Goal: Task Accomplishment & Management: Manage account settings

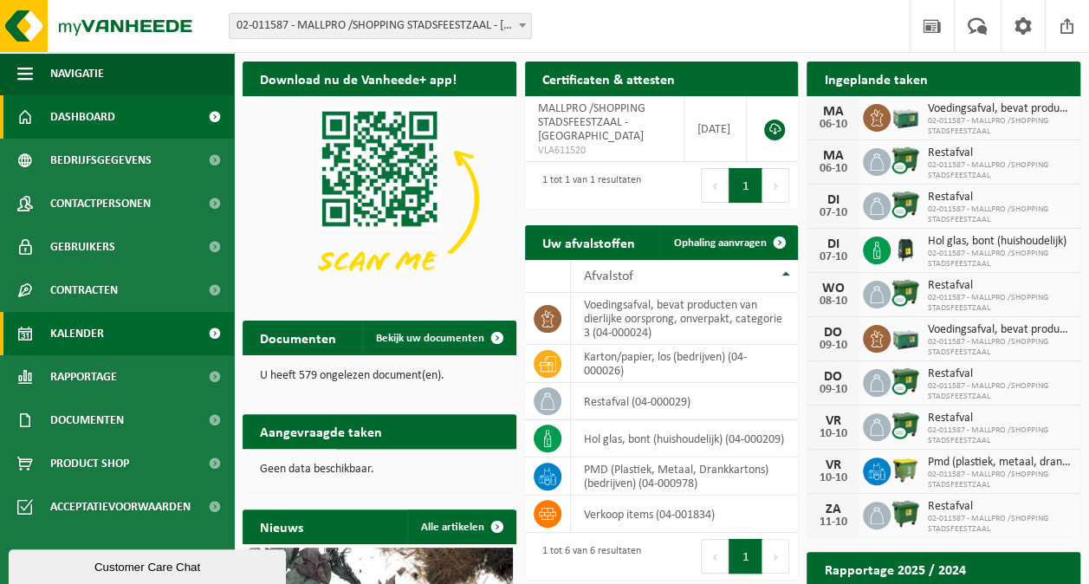
click at [111, 347] on link "Kalender" at bounding box center [117, 333] width 234 height 43
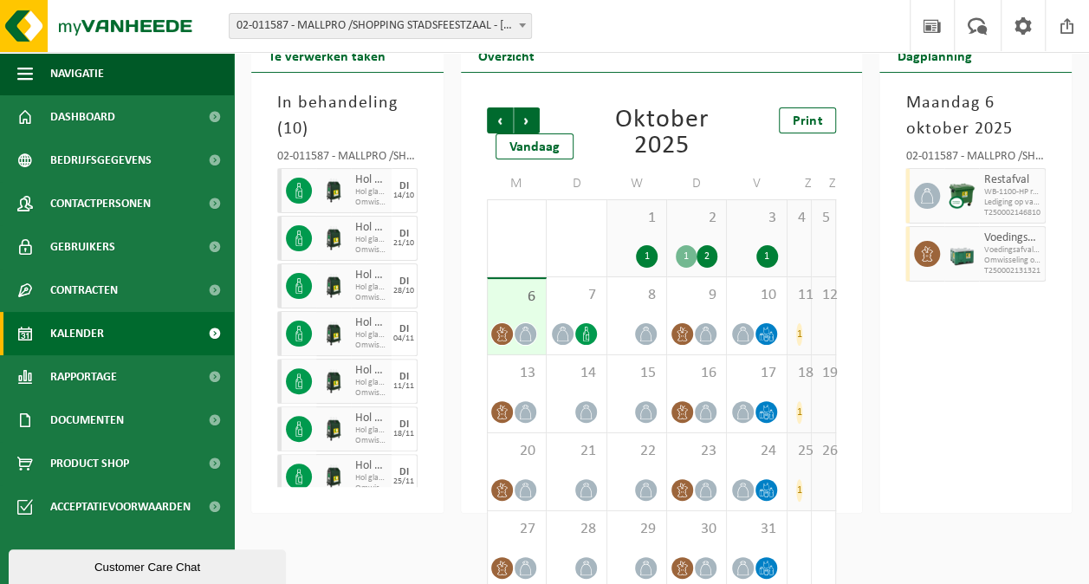
scroll to position [84, 0]
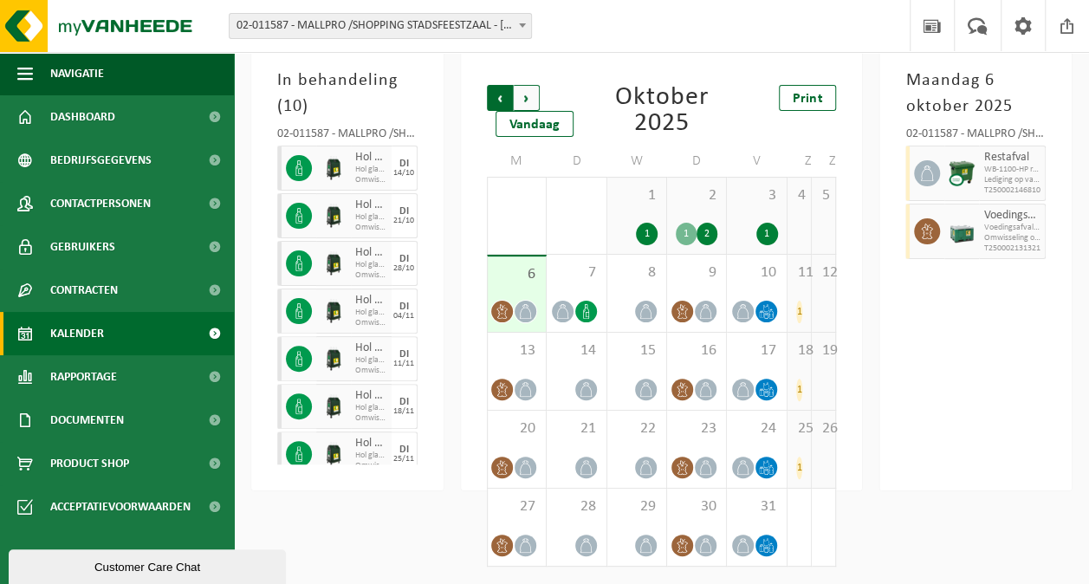
click at [528, 90] on span "Volgende" at bounding box center [527, 98] width 26 height 26
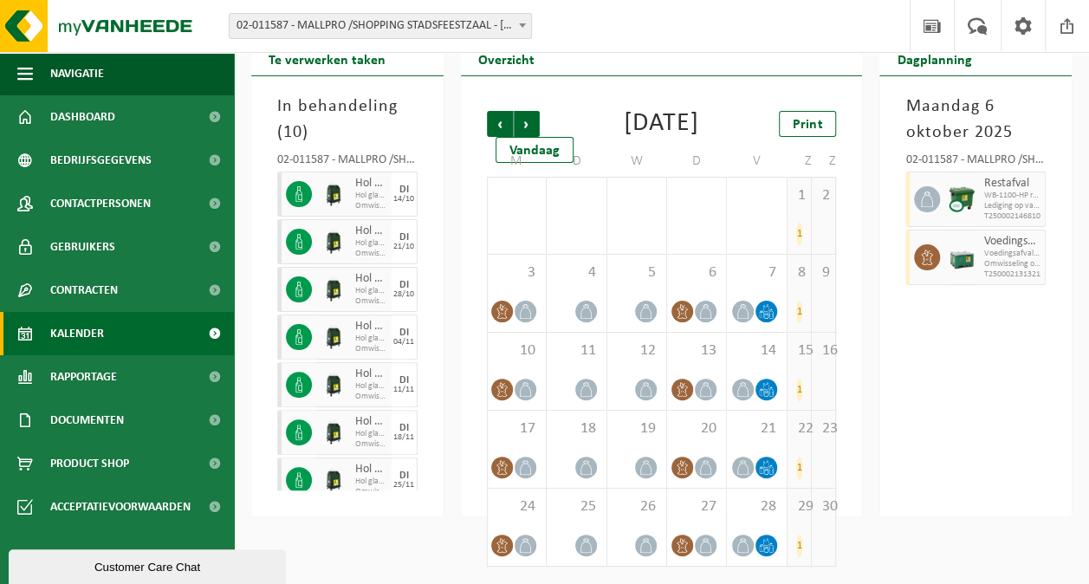
click at [799, 236] on div "1" at bounding box center [799, 234] width 6 height 23
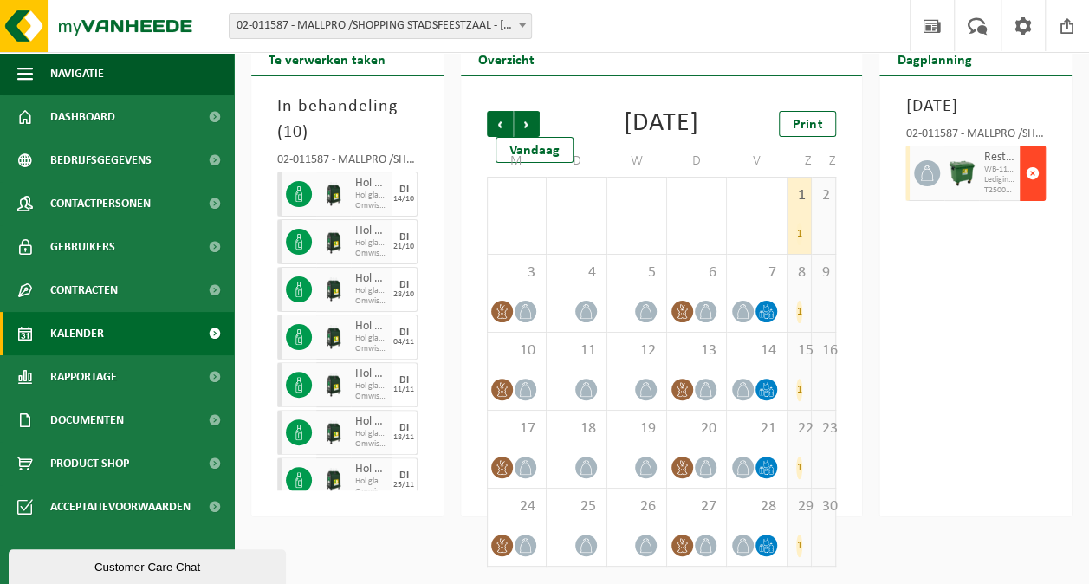
click at [1034, 174] on span "button" at bounding box center [1033, 173] width 14 height 35
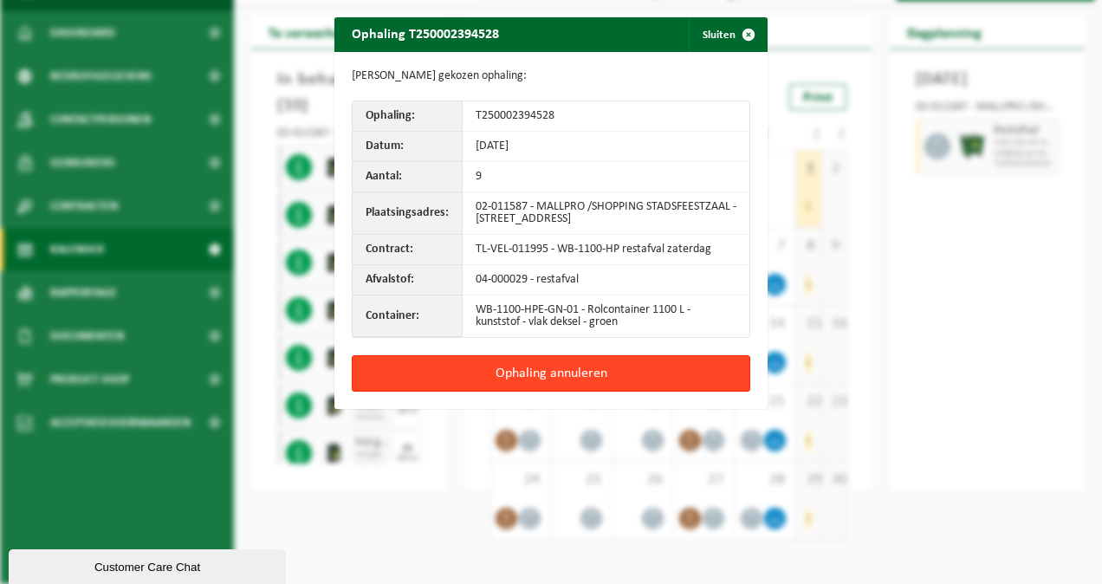
click at [576, 369] on button "Ophaling annuleren" at bounding box center [551, 373] width 398 height 36
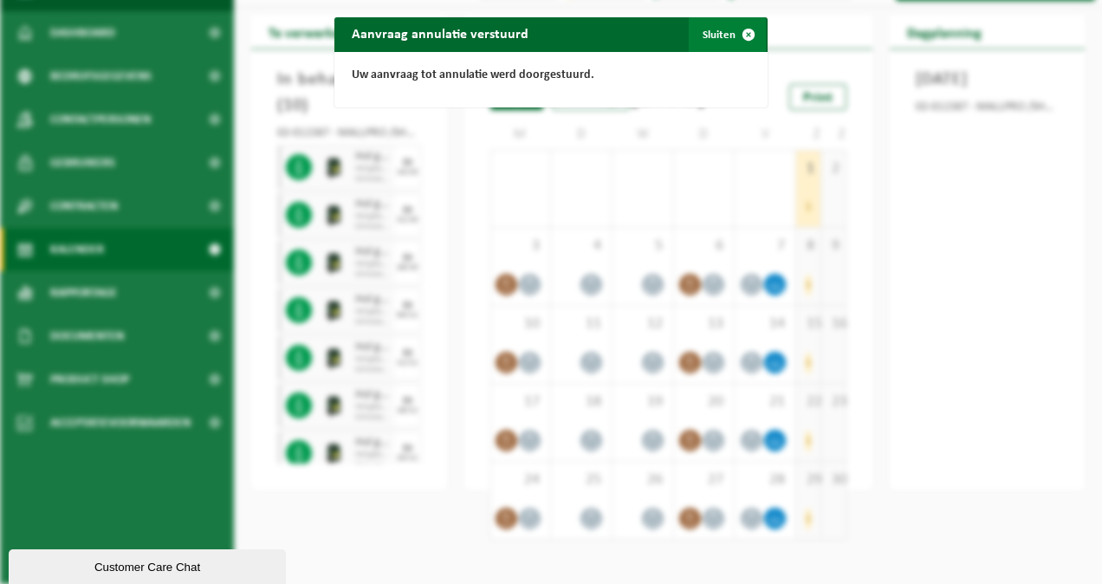
click at [738, 32] on span "button" at bounding box center [748, 34] width 35 height 35
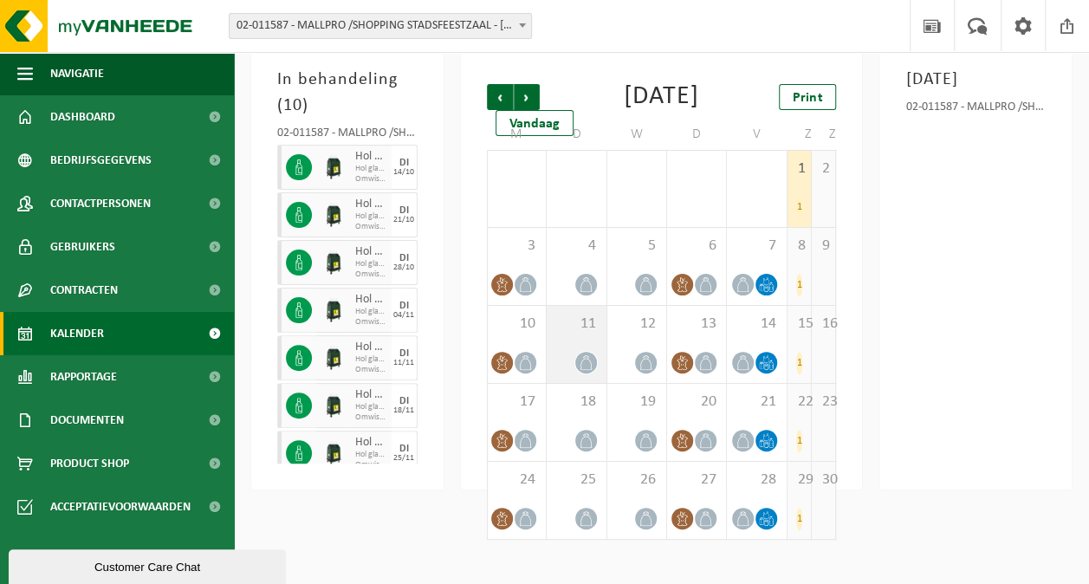
click at [576, 373] on span at bounding box center [586, 363] width 22 height 22
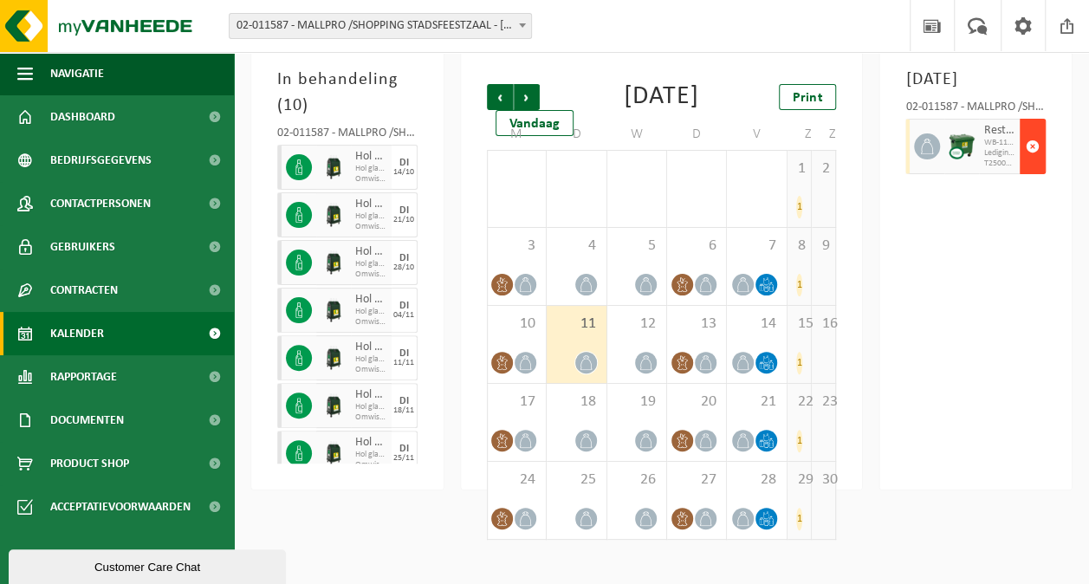
click at [1024, 172] on button "button" at bounding box center [1032, 146] width 26 height 55
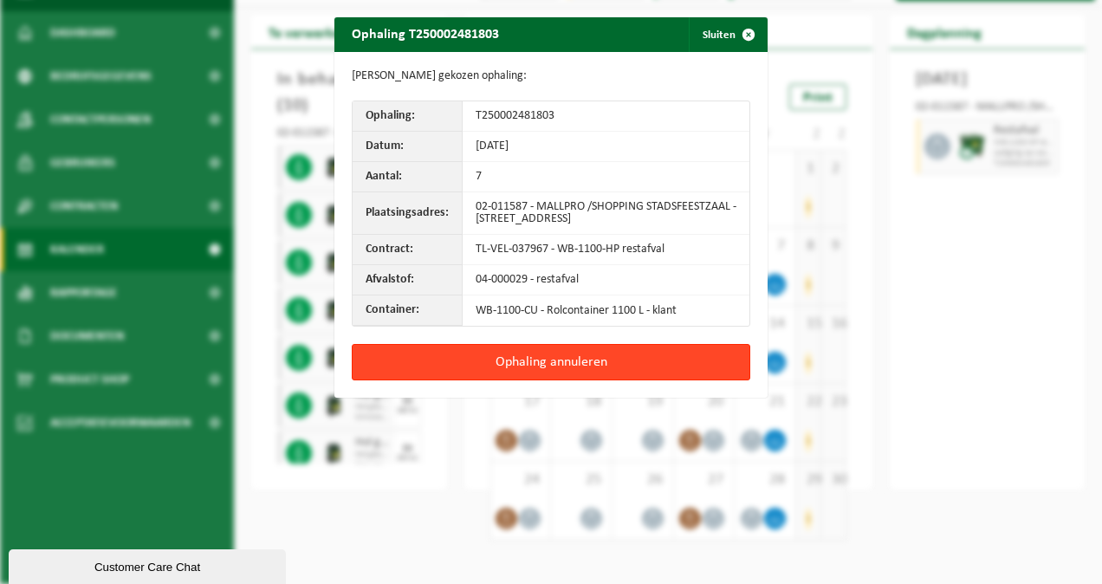
click at [598, 350] on button "Ophaling annuleren" at bounding box center [551, 362] width 398 height 36
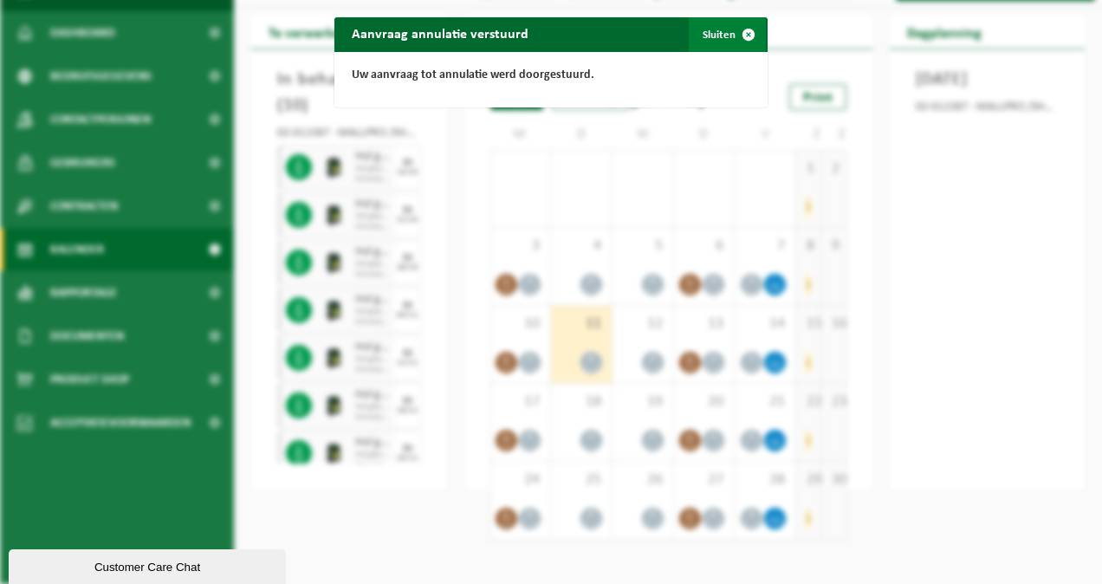
click at [746, 39] on span "button" at bounding box center [748, 34] width 35 height 35
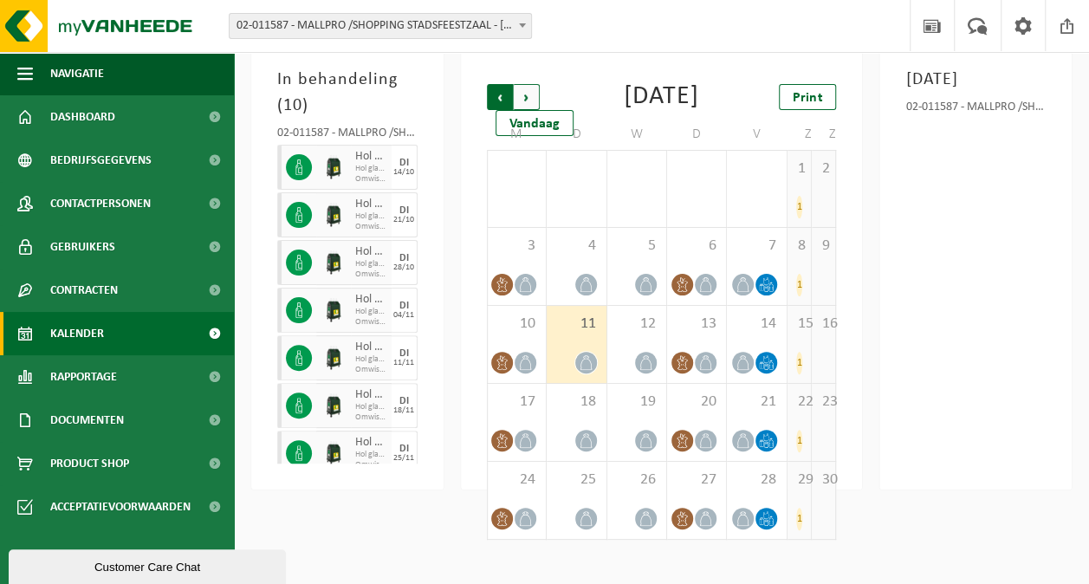
click at [536, 90] on span "Volgende" at bounding box center [527, 97] width 26 height 26
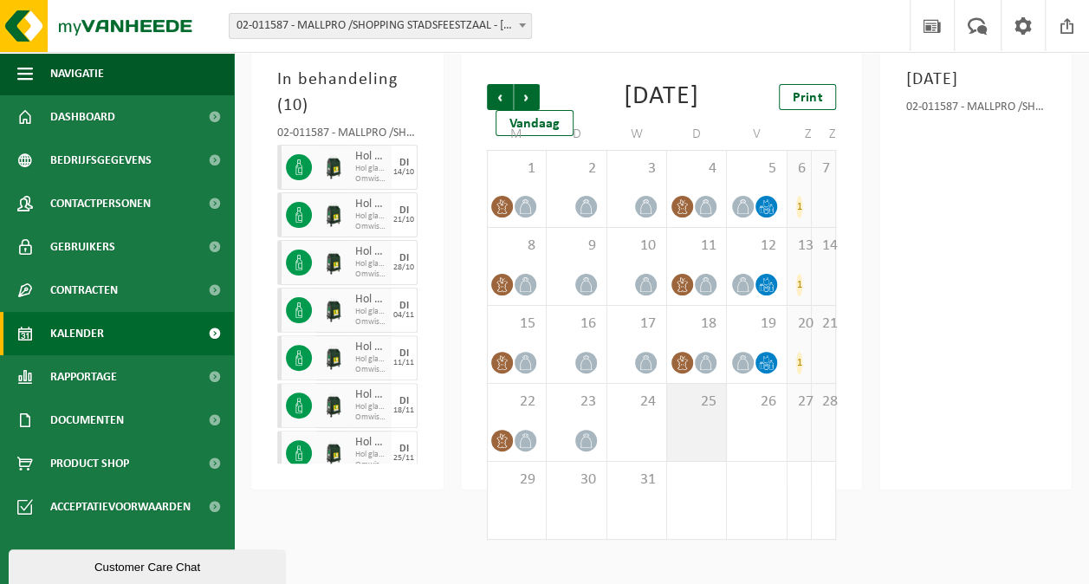
click at [715, 443] on div "25" at bounding box center [696, 422] width 59 height 77
click at [527, 100] on span "Volgende" at bounding box center [527, 97] width 26 height 26
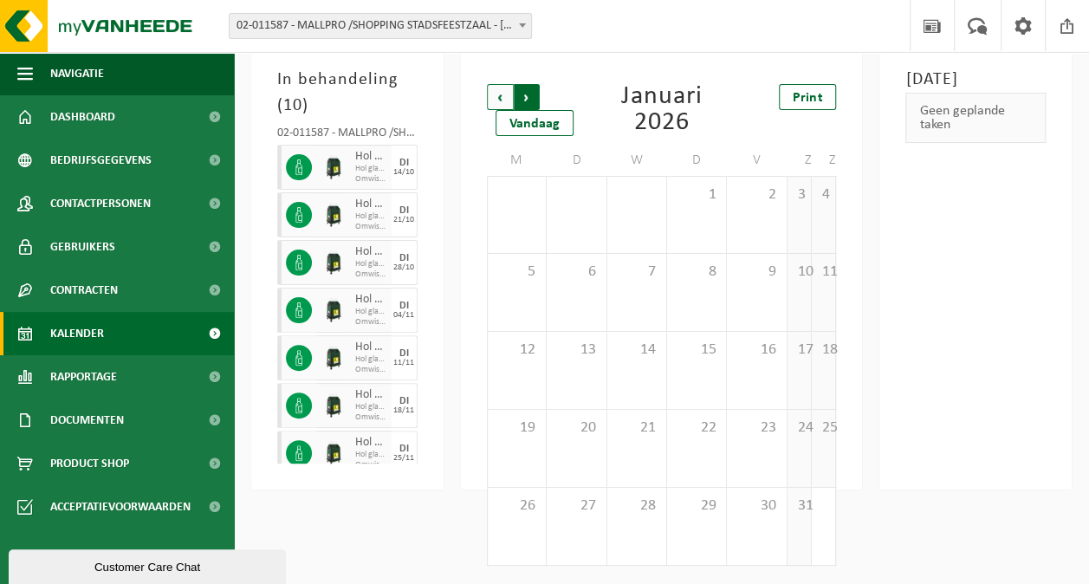
click at [501, 95] on span "Vorige" at bounding box center [500, 97] width 26 height 26
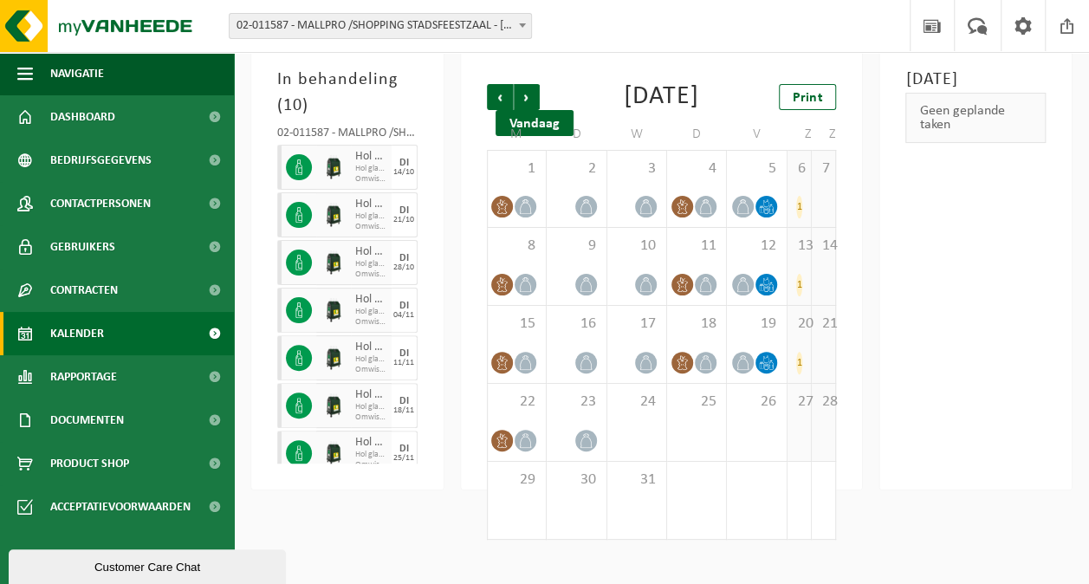
click at [540, 126] on div "Vandaag" at bounding box center [534, 123] width 78 height 26
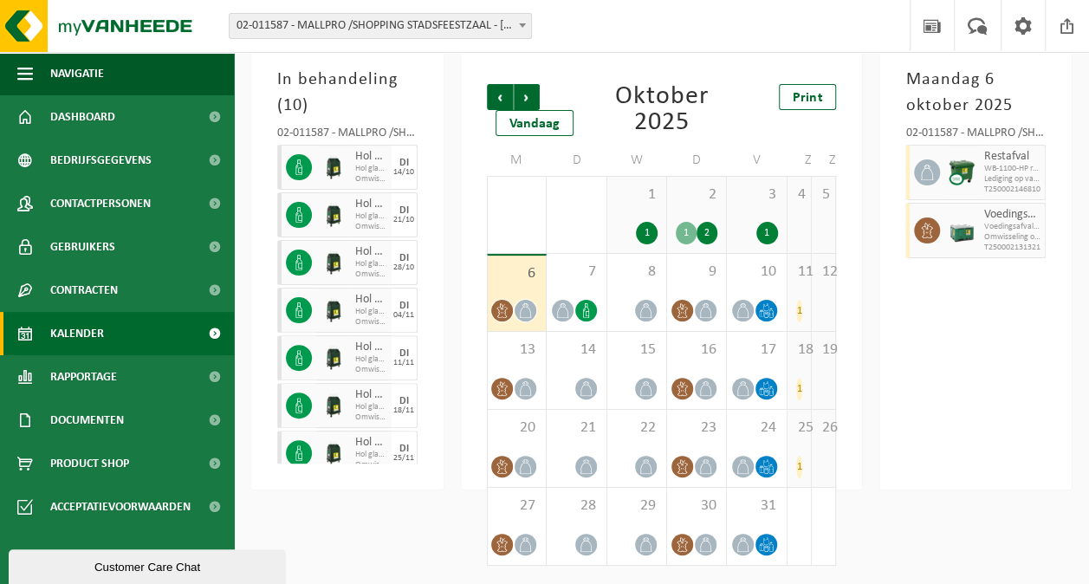
click at [827, 229] on div "5" at bounding box center [823, 215] width 23 height 76
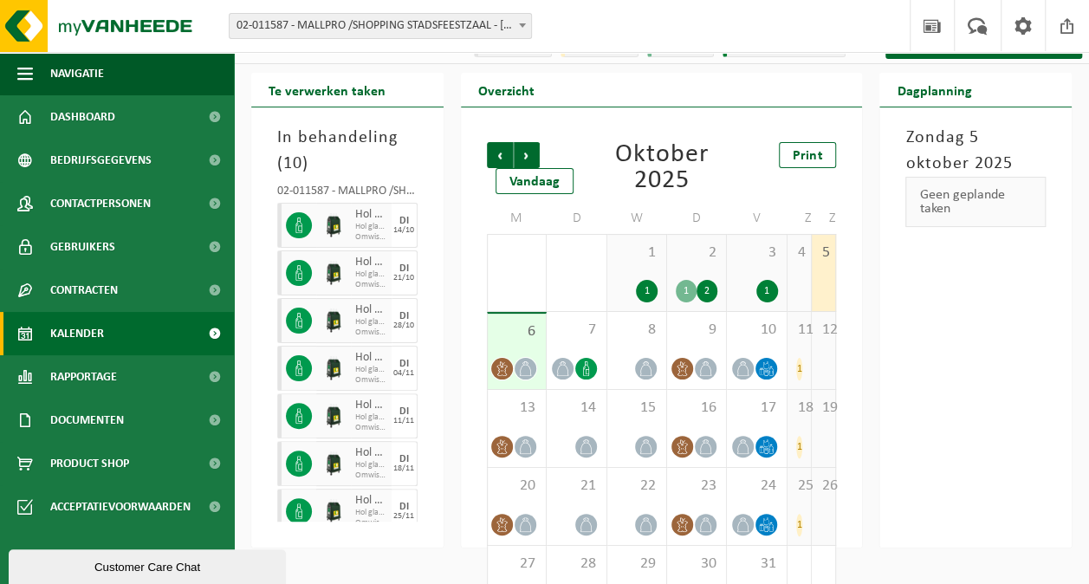
scroll to position [0, 0]
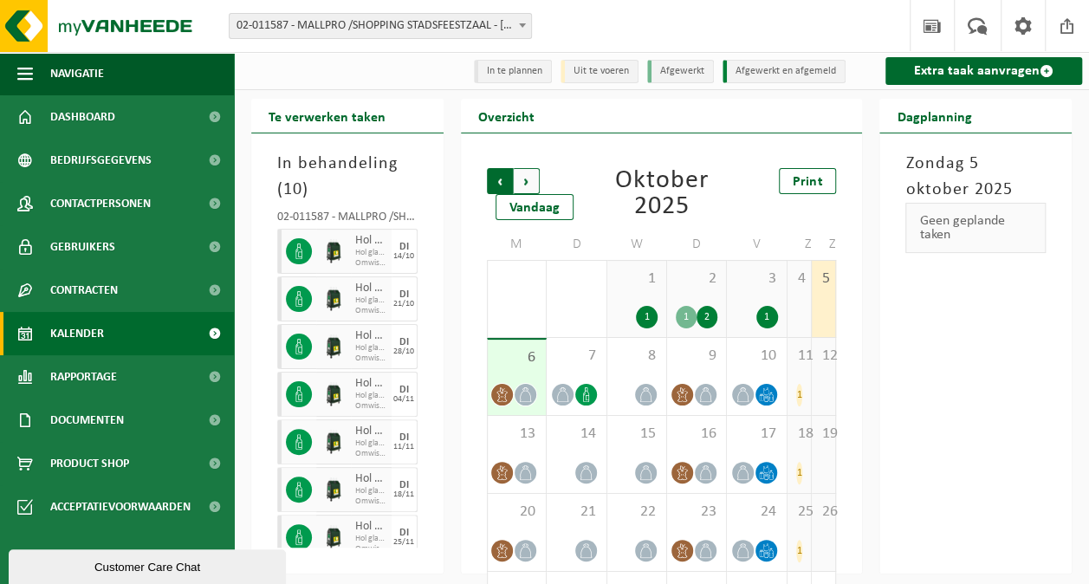
click at [526, 177] on span "Volgende" at bounding box center [527, 181] width 26 height 26
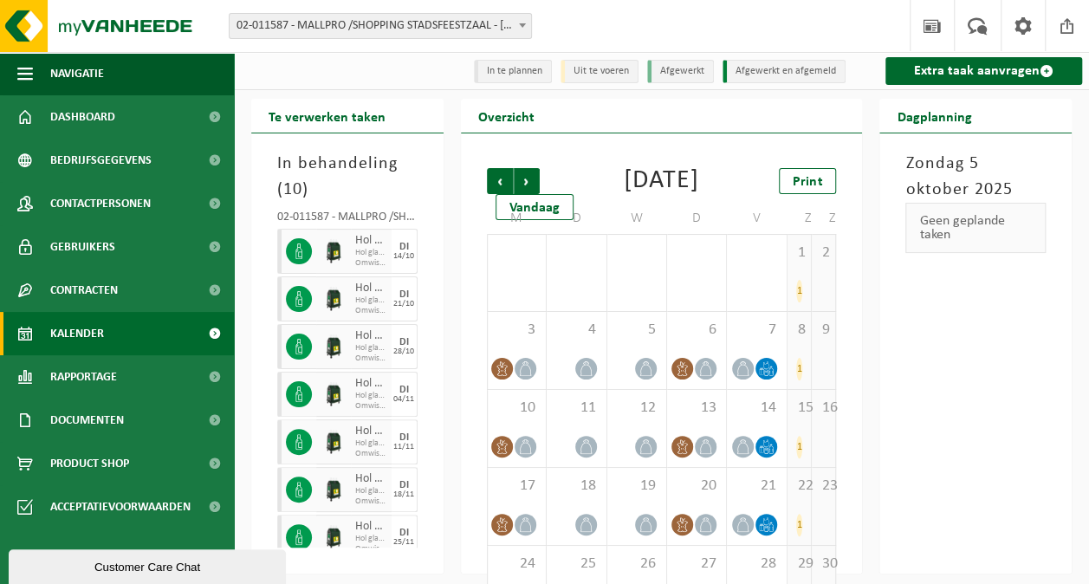
click at [830, 298] on div "2" at bounding box center [823, 273] width 23 height 76
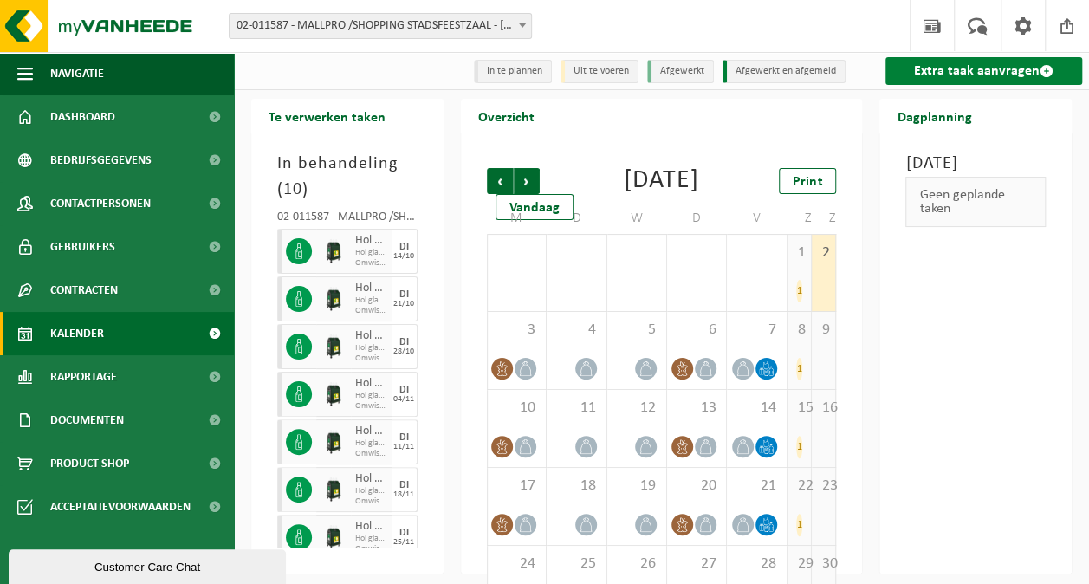
click at [1007, 70] on link "Extra taak aanvragen" at bounding box center [983, 71] width 197 height 28
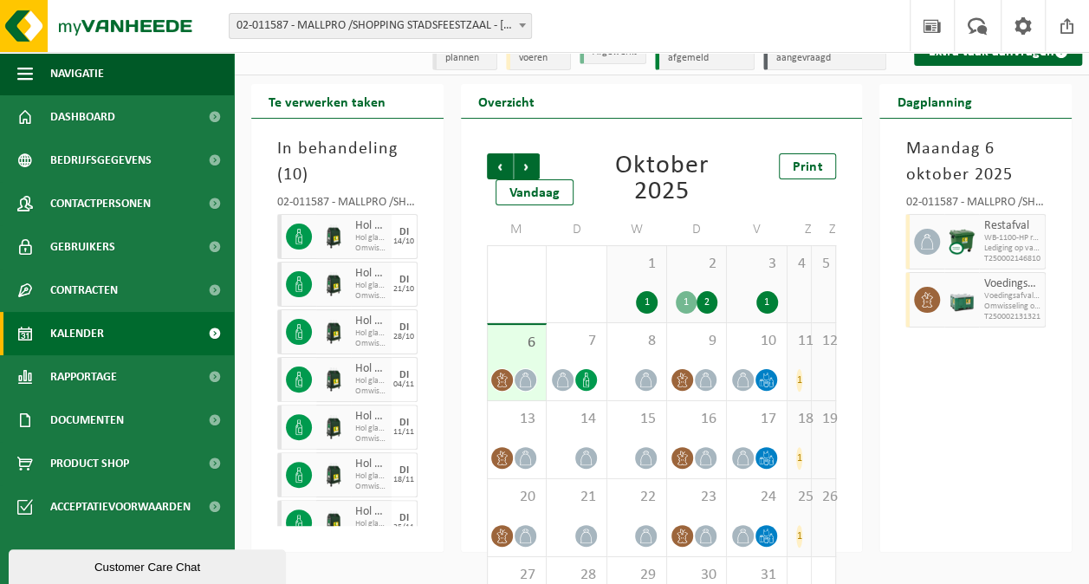
scroll to position [87, 0]
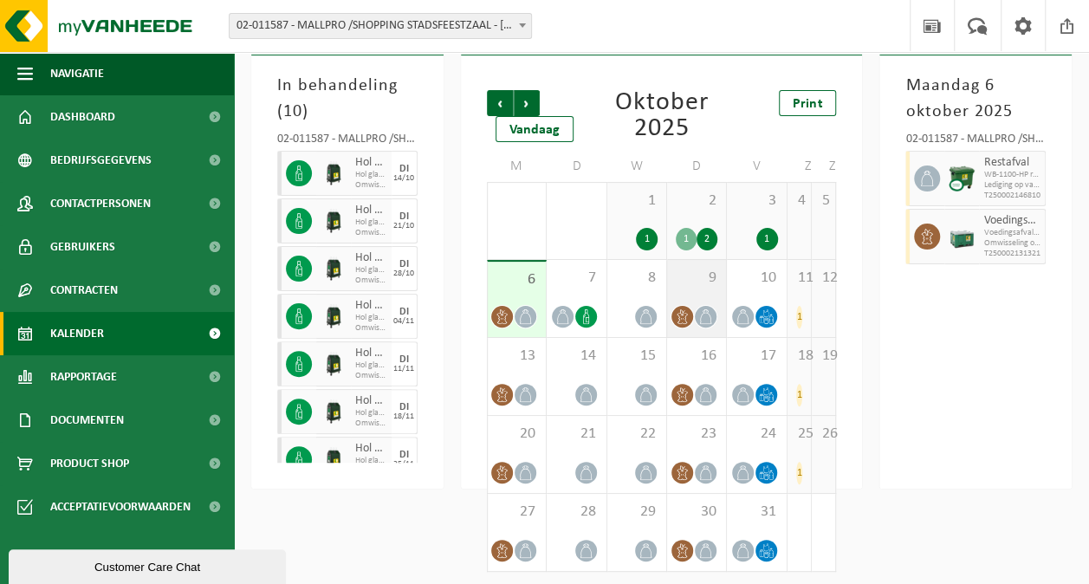
click at [711, 313] on icon at bounding box center [705, 316] width 15 height 15
click at [637, 303] on div "8" at bounding box center [636, 298] width 59 height 77
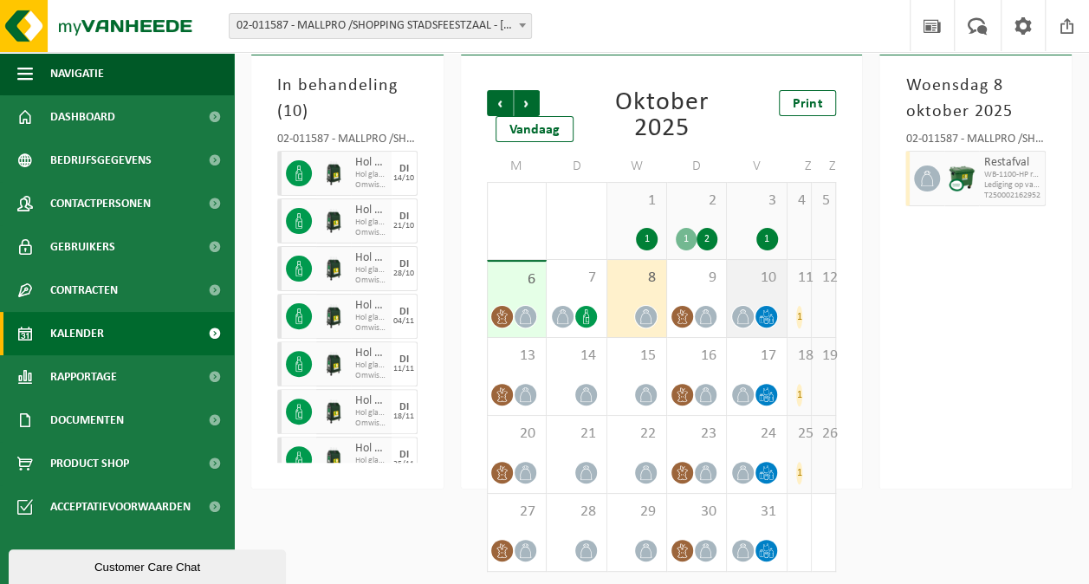
click at [785, 288] on div "10" at bounding box center [756, 298] width 59 height 77
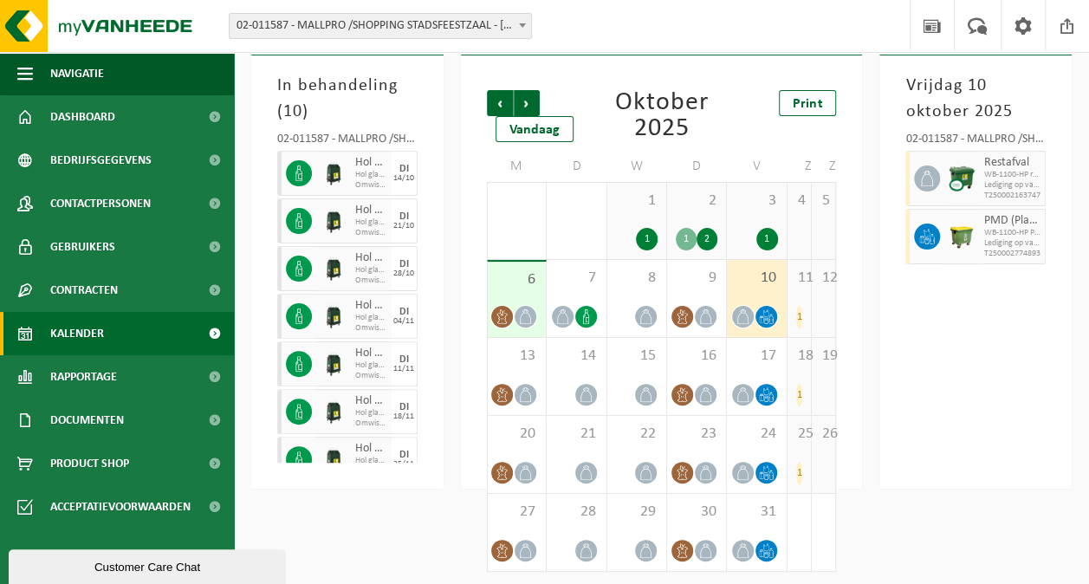
scroll to position [91, 0]
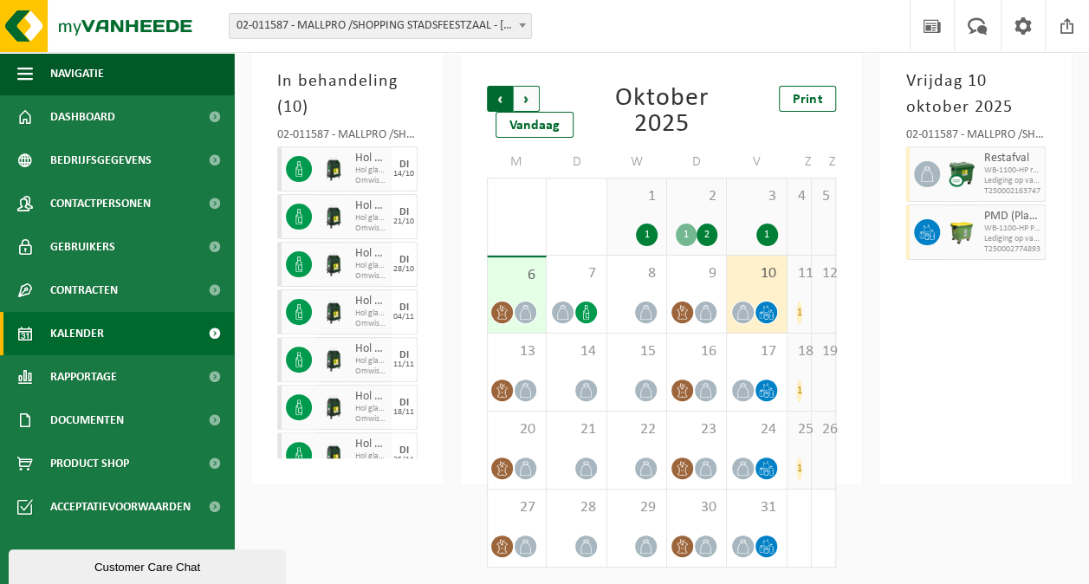
click at [537, 93] on span "Volgende" at bounding box center [527, 99] width 26 height 26
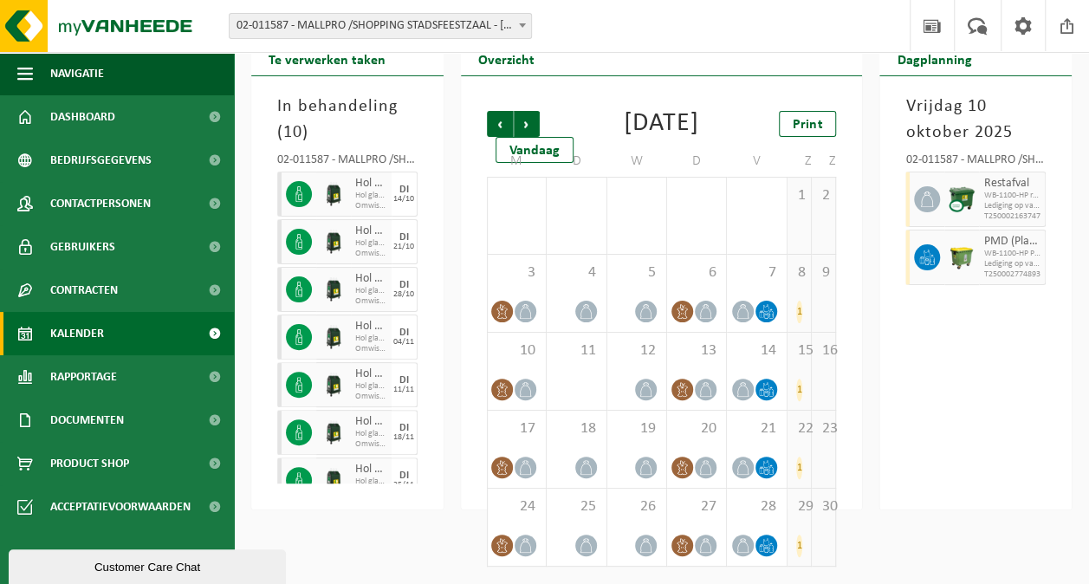
click at [823, 217] on div "2" at bounding box center [823, 216] width 23 height 76
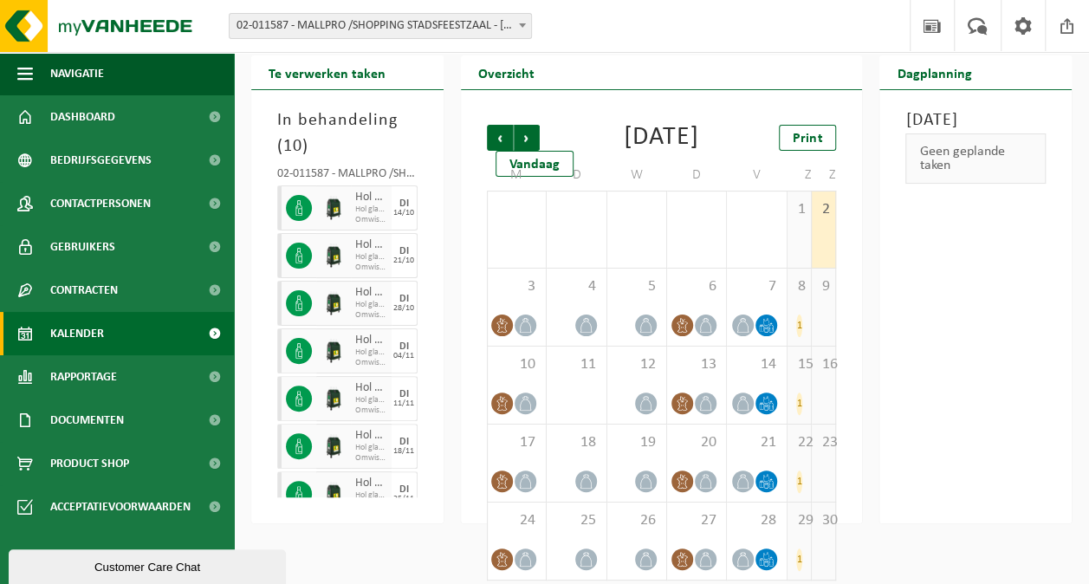
scroll to position [0, 0]
